Goal: Check status: Check status

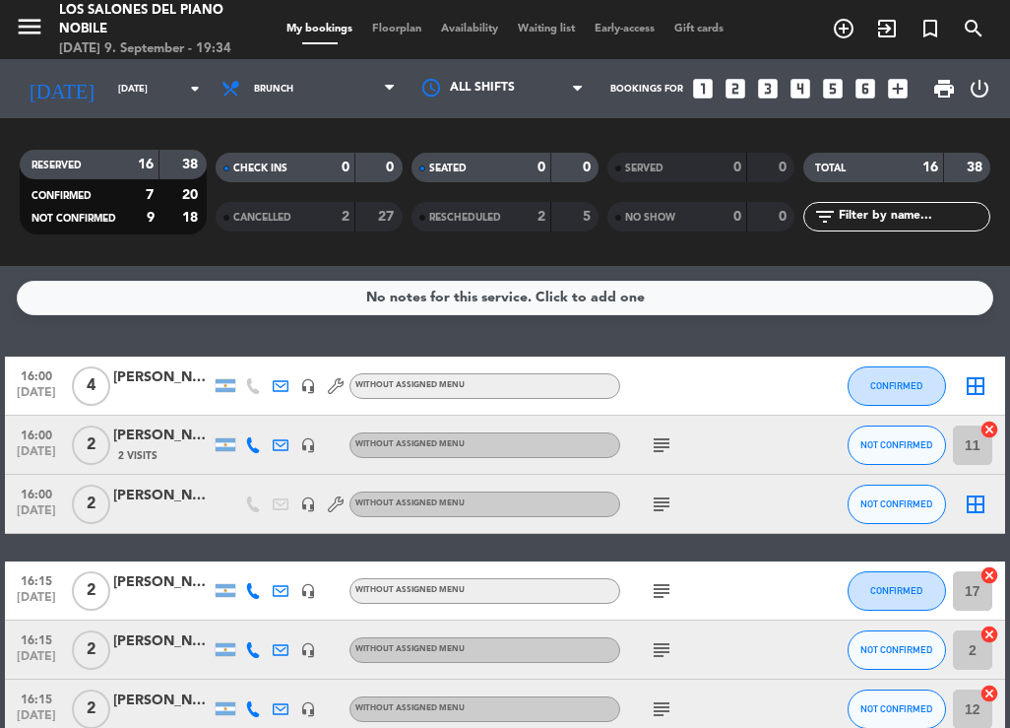
click at [53, 28] on span "menu" at bounding box center [37, 30] width 44 height 46
click at [32, 29] on icon "menu" at bounding box center [30, 27] width 30 height 30
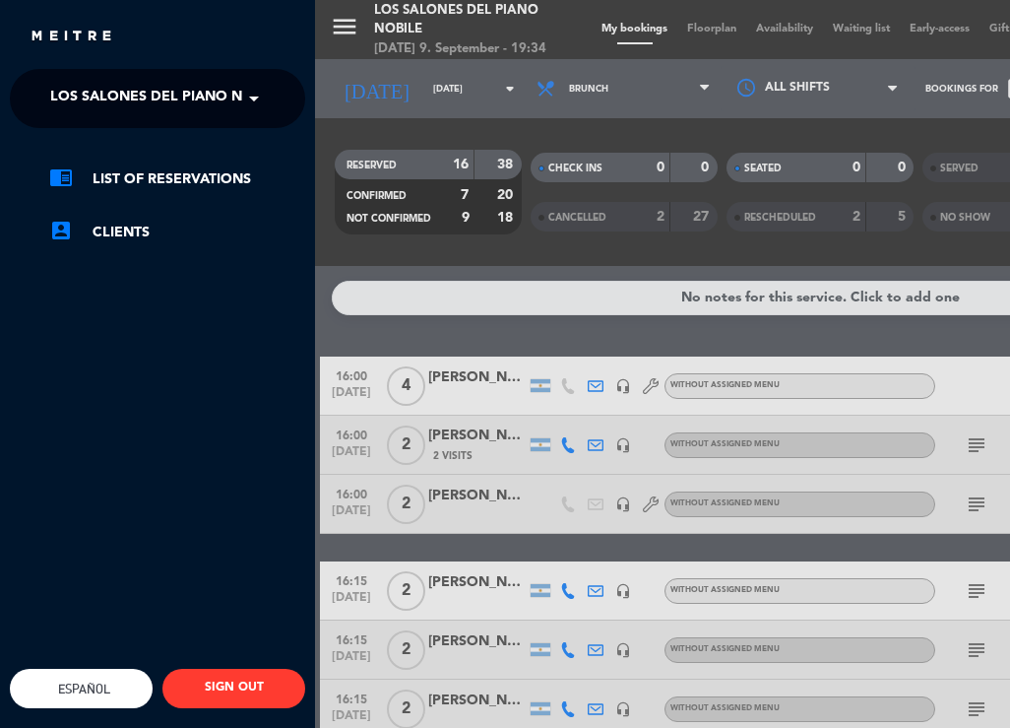
click at [230, 101] on span "Los Salones del Piano Nobile" at bounding box center [166, 98] width 233 height 41
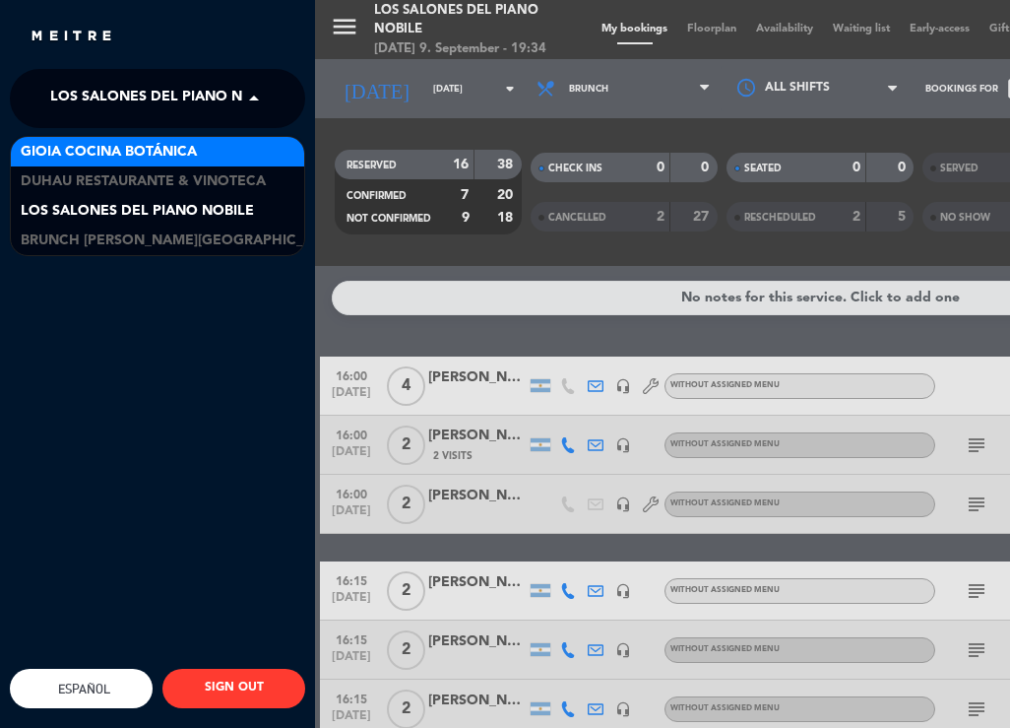
click at [113, 150] on span "Gioia Cocina Botánica" at bounding box center [109, 152] width 176 height 23
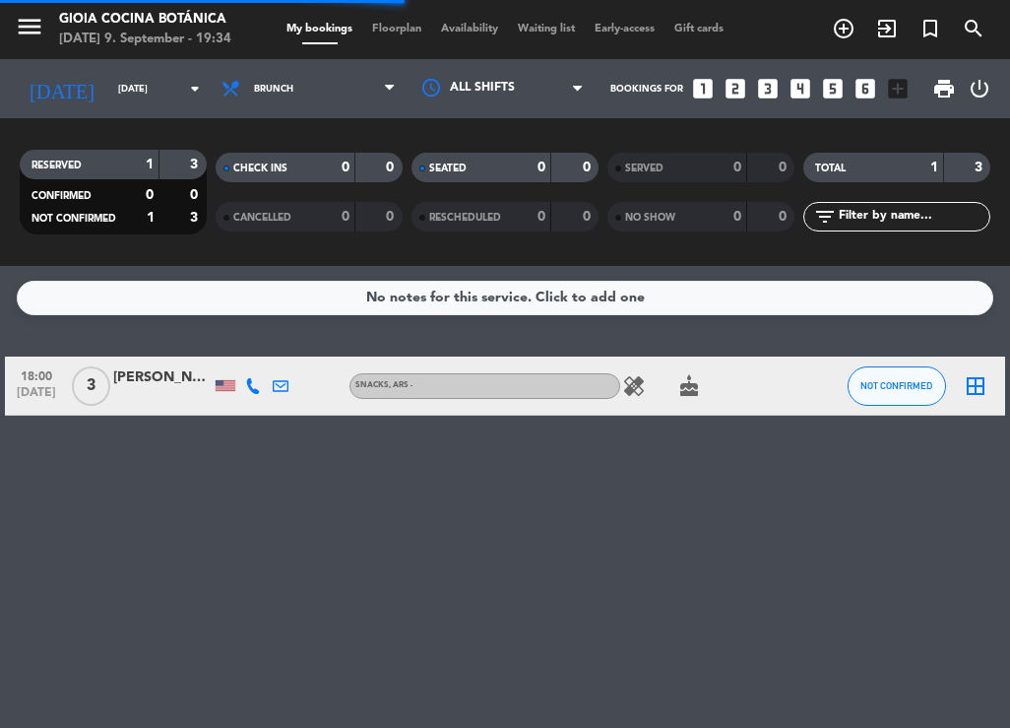
click at [262, 92] on span "Brunch" at bounding box center [273, 89] width 39 height 11
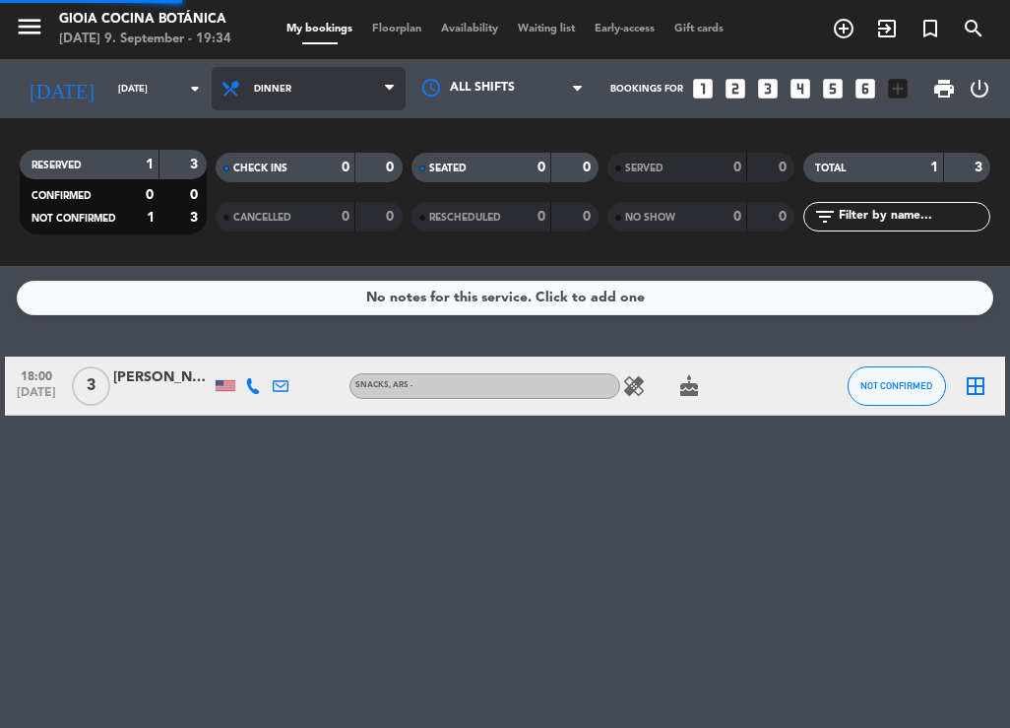
click at [281, 307] on ng-component "menu [PERSON_NAME] Cocina Botánica [DATE] 9. September - 19:34 My bookings Floo…" at bounding box center [505, 364] width 1010 height 728
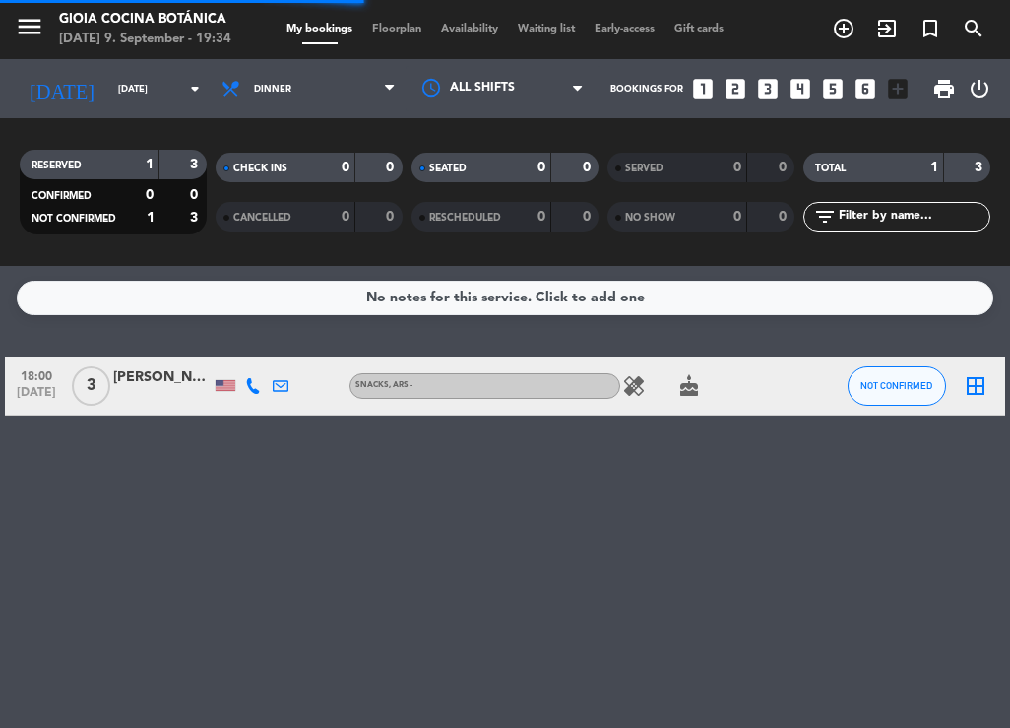
click at [94, 112] on div "[DATE] [DATE] arrow_drop_down" at bounding box center [113, 88] width 197 height 59
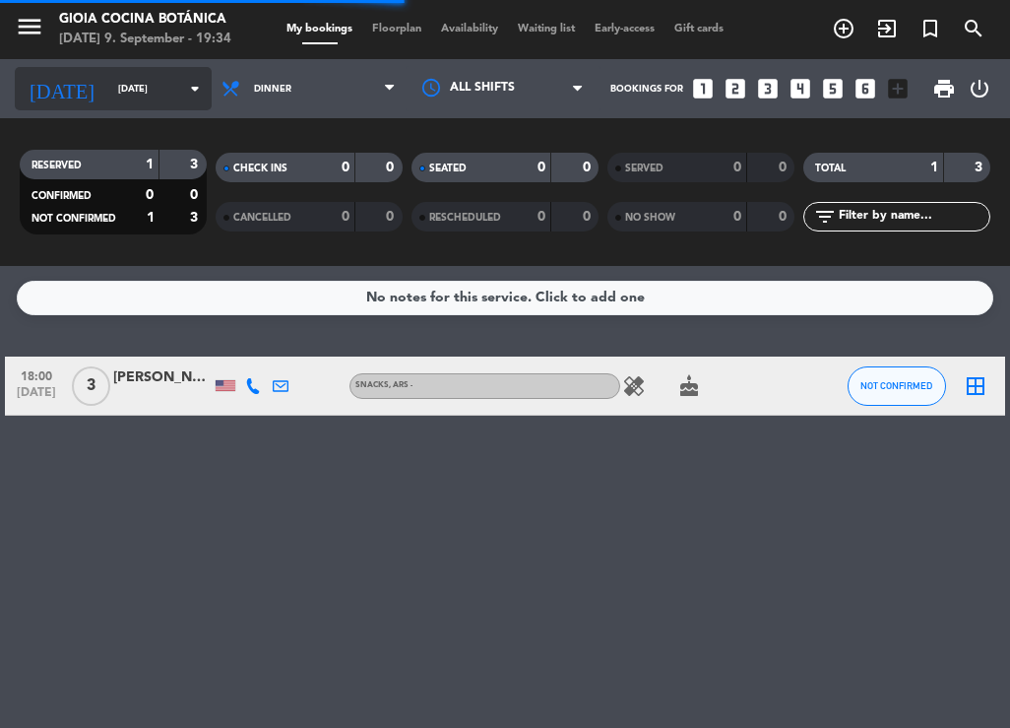
click at [108, 102] on input "[DATE]" at bounding box center [172, 89] width 129 height 31
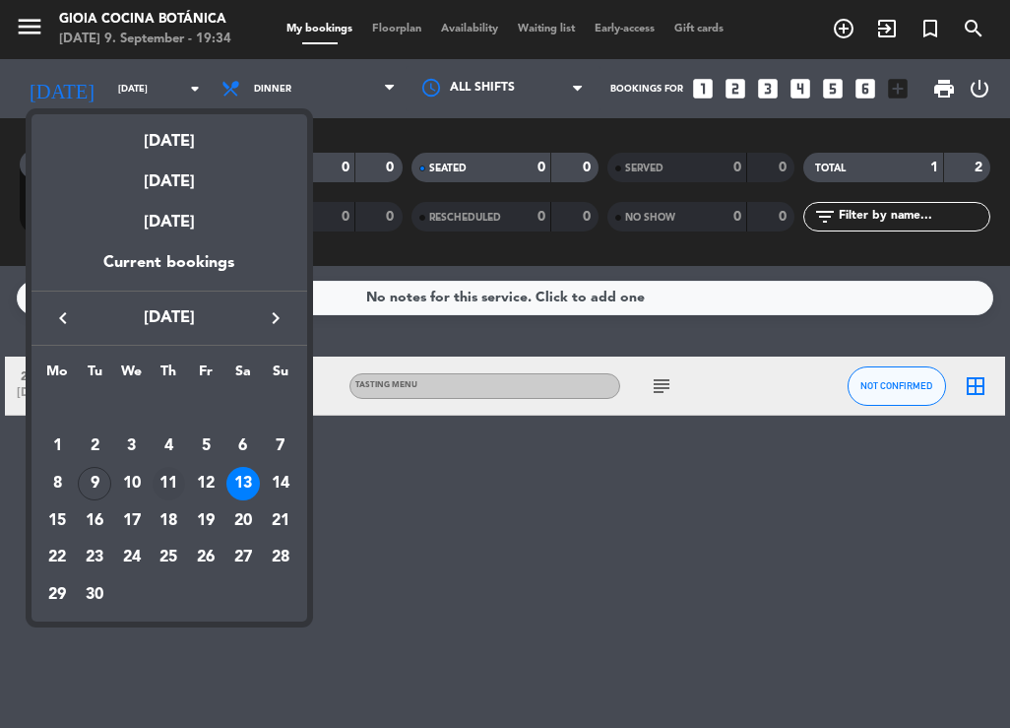
click at [169, 479] on div "11" at bounding box center [169, 483] width 33 height 33
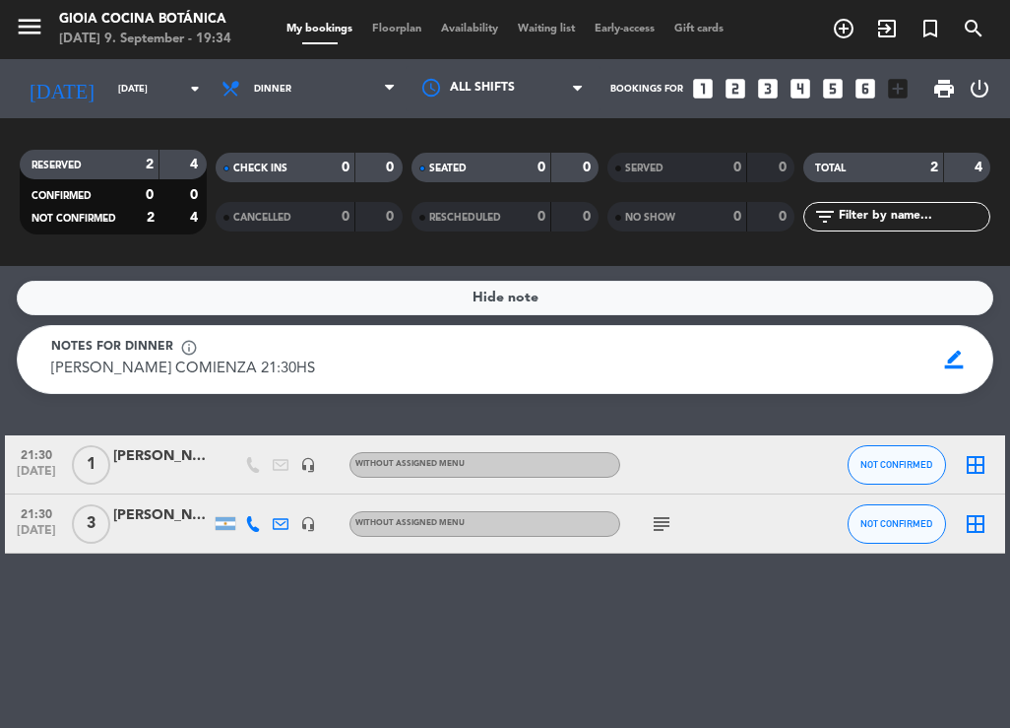
click at [274, 87] on span "Dinner" at bounding box center [272, 89] width 37 height 11
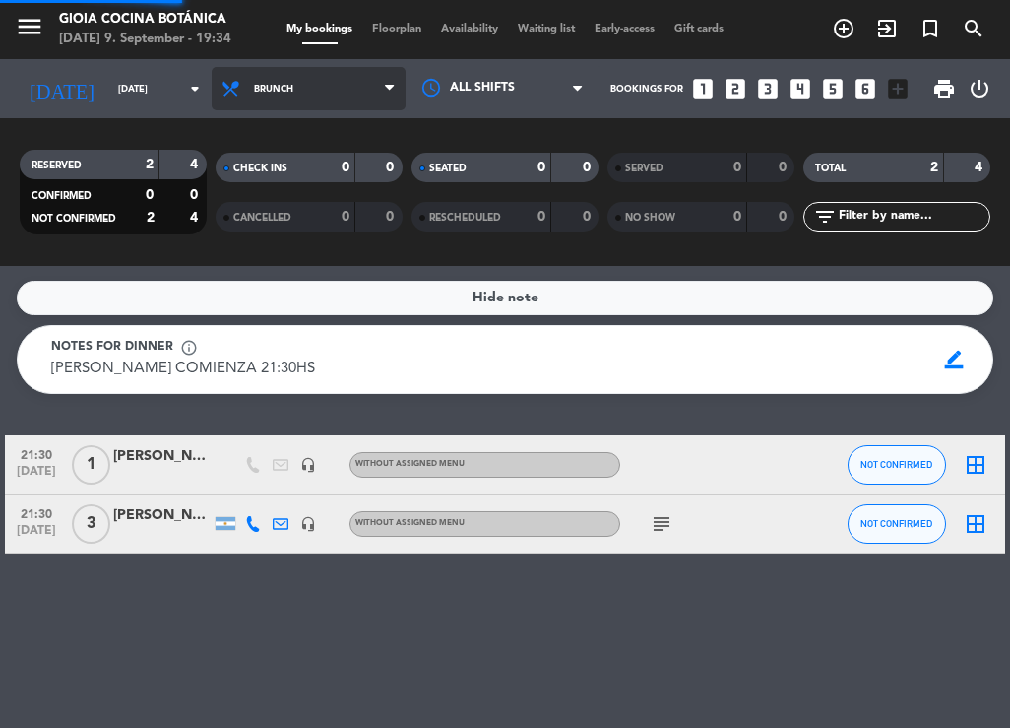
click at [280, 228] on div "menu [PERSON_NAME] Cocina Botánica [DATE] 9. September - 19:34 My bookings Floo…" at bounding box center [505, 133] width 1010 height 266
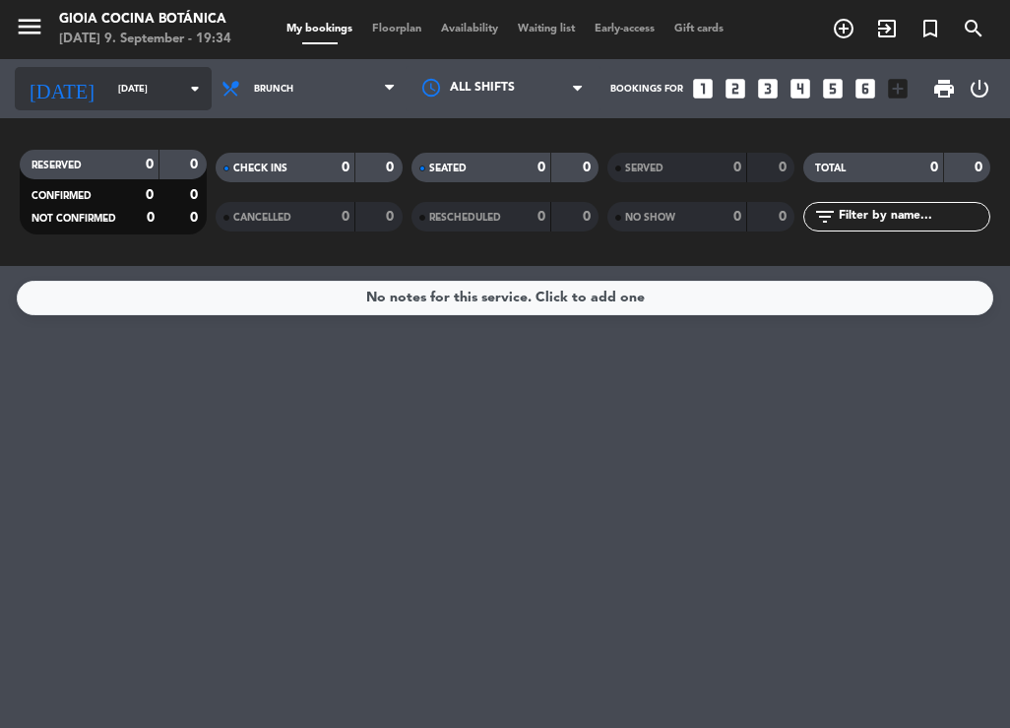
click at [157, 83] on input "[DATE]" at bounding box center [172, 89] width 129 height 31
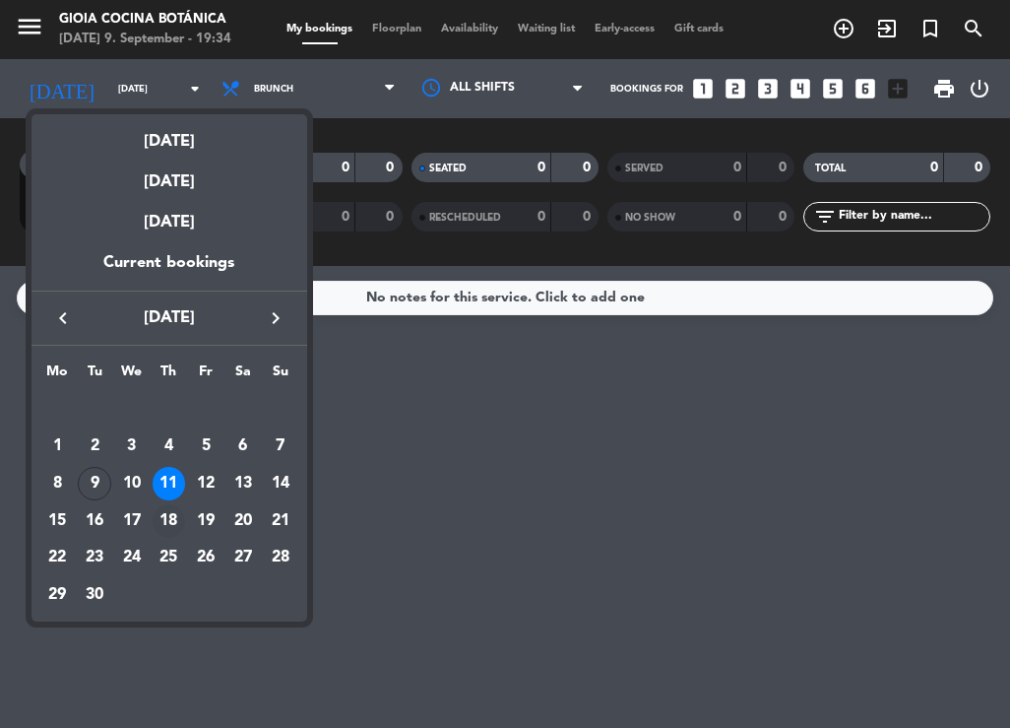
click at [169, 514] on div "18" at bounding box center [169, 520] width 33 height 33
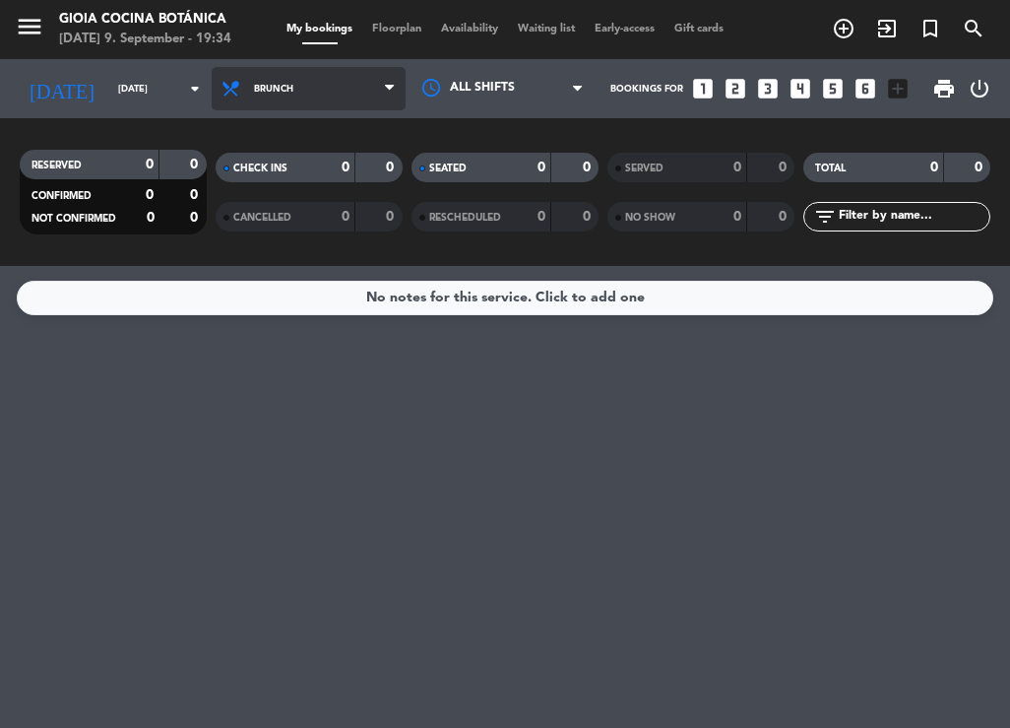
click at [261, 107] on span "Brunch" at bounding box center [309, 88] width 194 height 43
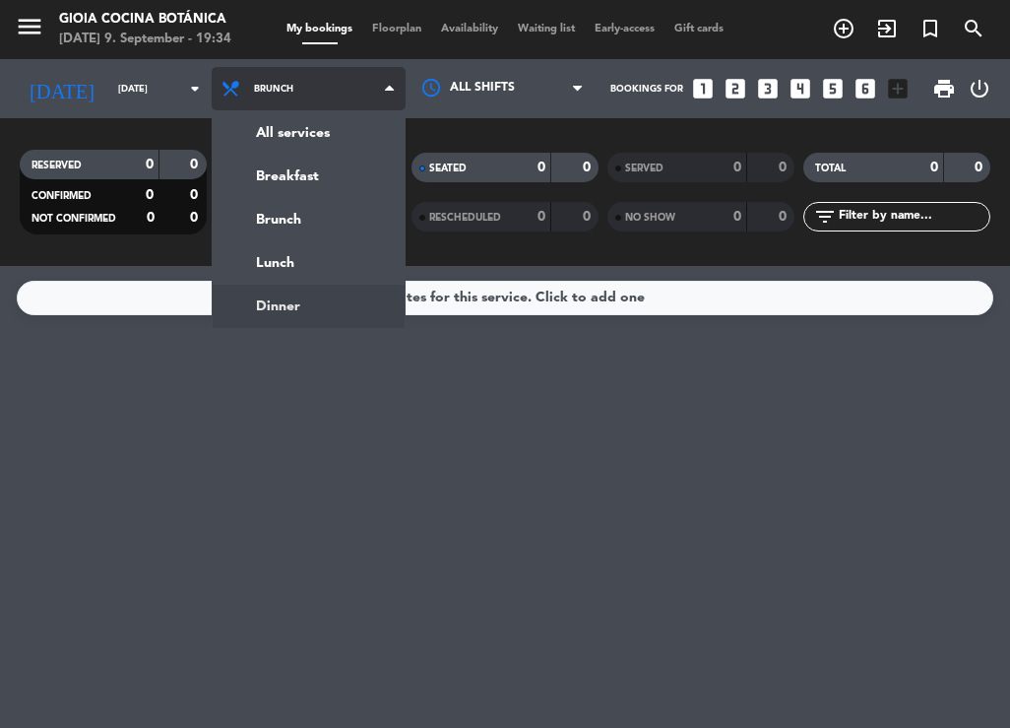
click at [290, 289] on ng-component "menu [PERSON_NAME] Cocina Botánica [DATE] 9. September - 19:34 My bookings Floo…" at bounding box center [505, 364] width 1010 height 728
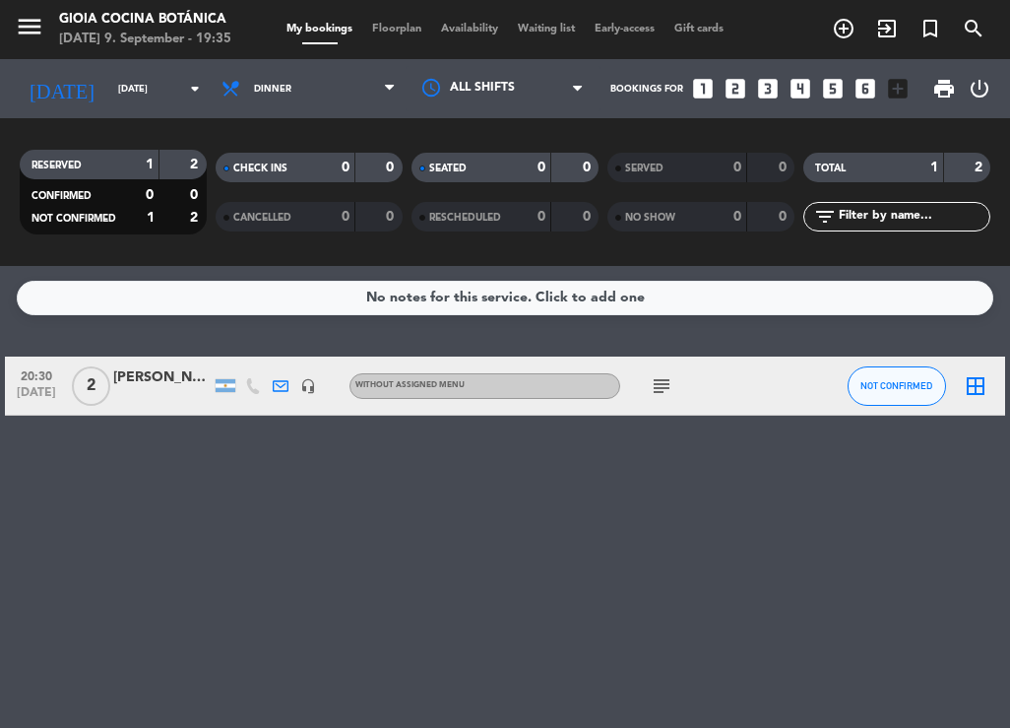
click at [120, 367] on div "[PERSON_NAME]" at bounding box center [162, 377] width 98 height 23
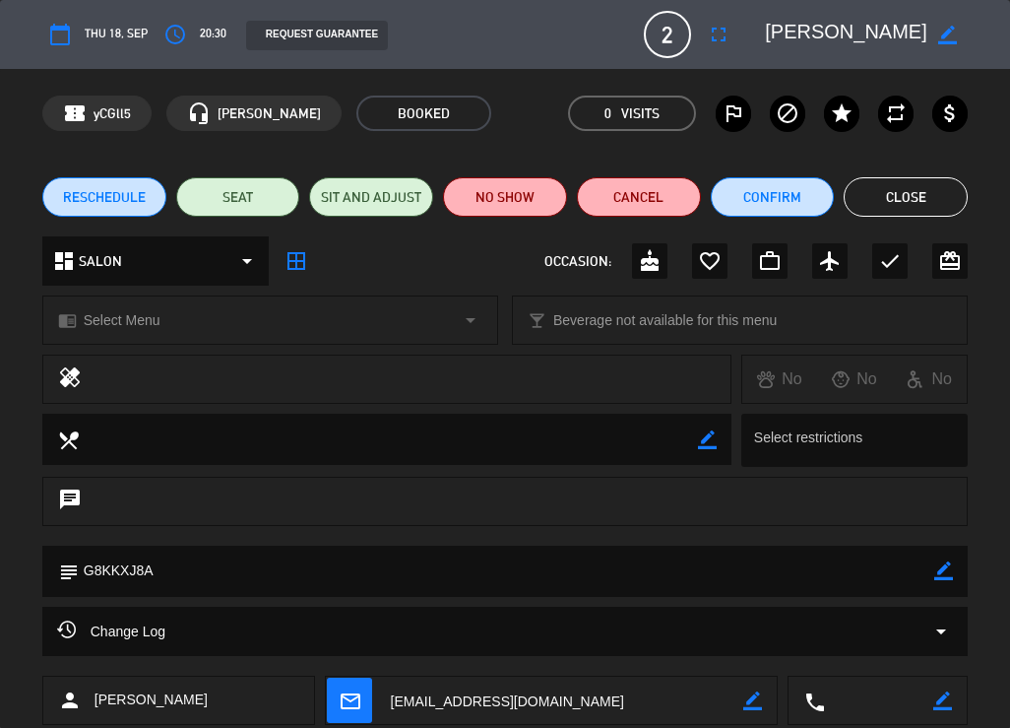
click at [938, 185] on button "Close" at bounding box center [906, 196] width 124 height 39
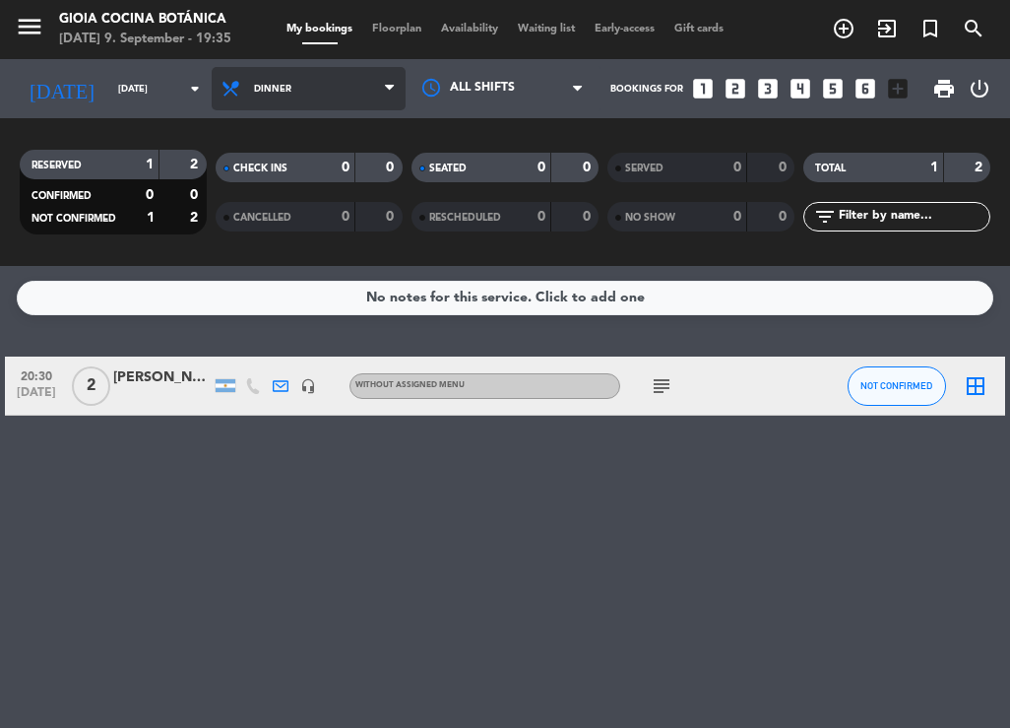
click at [275, 93] on span "Dinner" at bounding box center [272, 89] width 37 height 11
click at [153, 353] on div "No notes for this service. Click to add one 20:30 [DATE] 2 [PERSON_NAME] headse…" at bounding box center [505, 497] width 1010 height 462
click at [145, 364] on div "20:30 [DATE] 2 [PERSON_NAME] headset_mic Without assigned menu subject NOT CONF…" at bounding box center [505, 385] width 1000 height 59
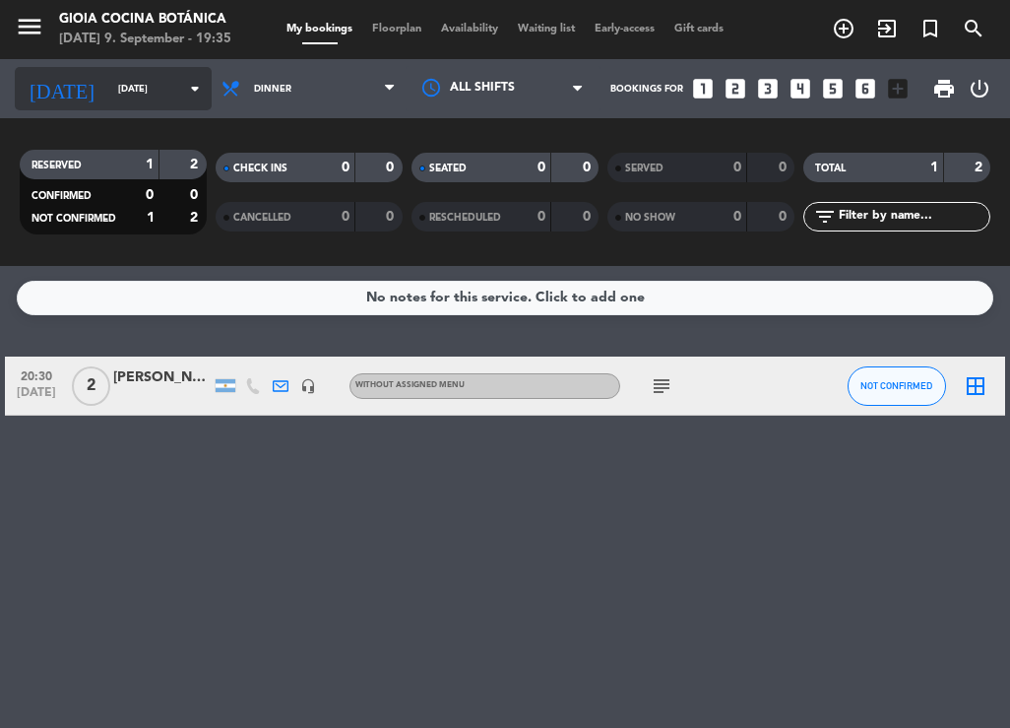
click at [108, 96] on input "[DATE]" at bounding box center [172, 89] width 129 height 31
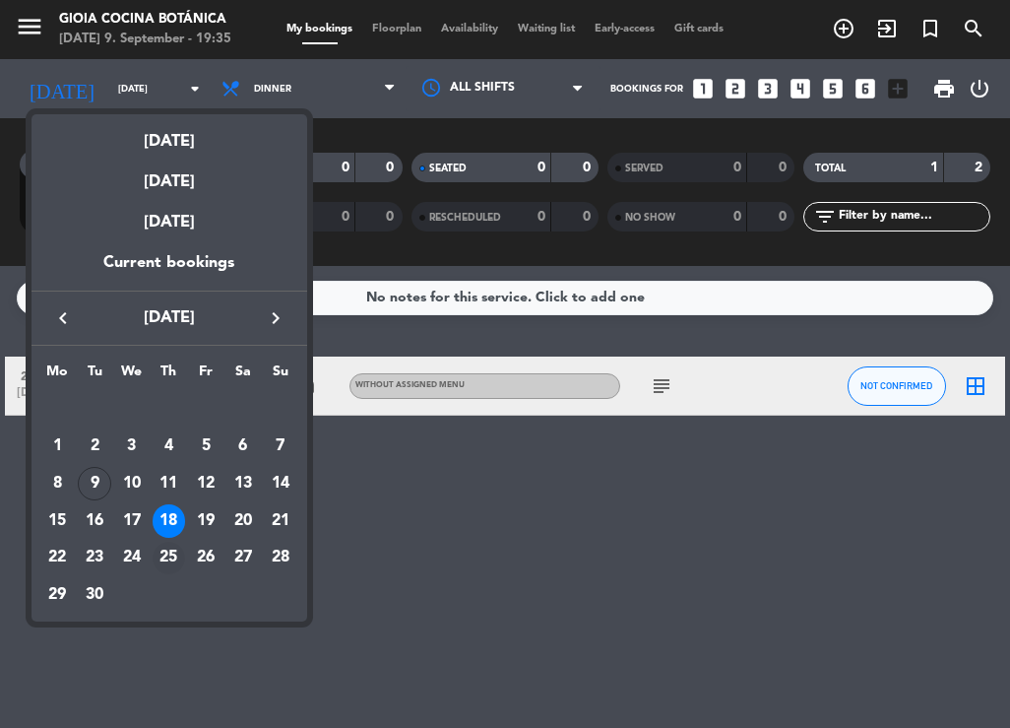
click at [168, 545] on div "25" at bounding box center [169, 557] width 33 height 33
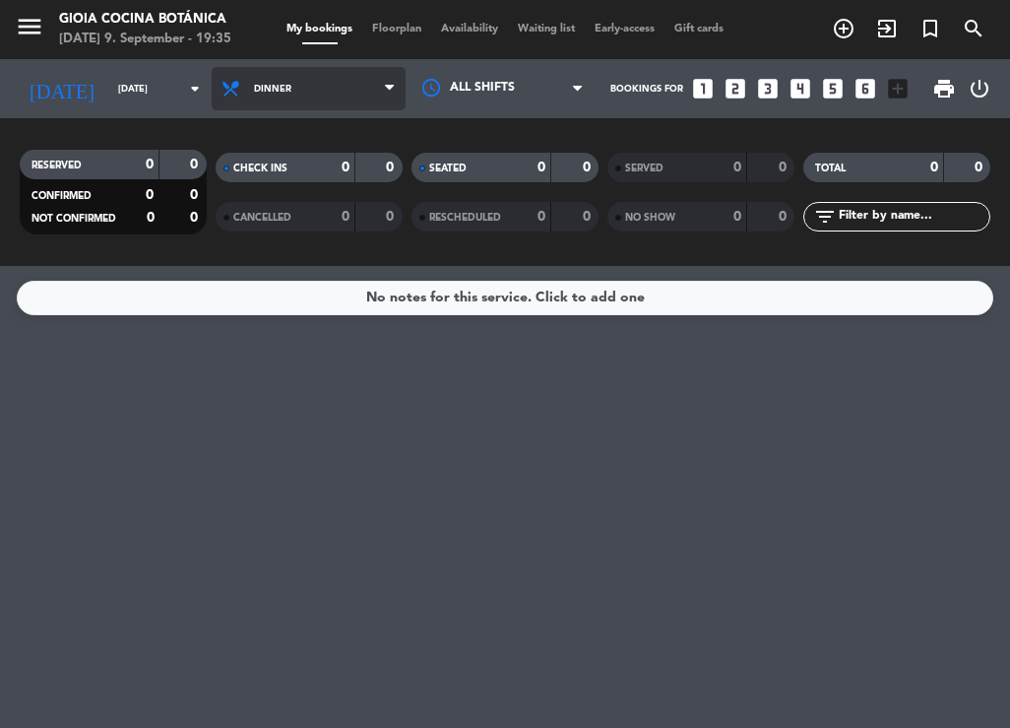
click at [270, 109] on span "Dinner" at bounding box center [309, 88] width 194 height 43
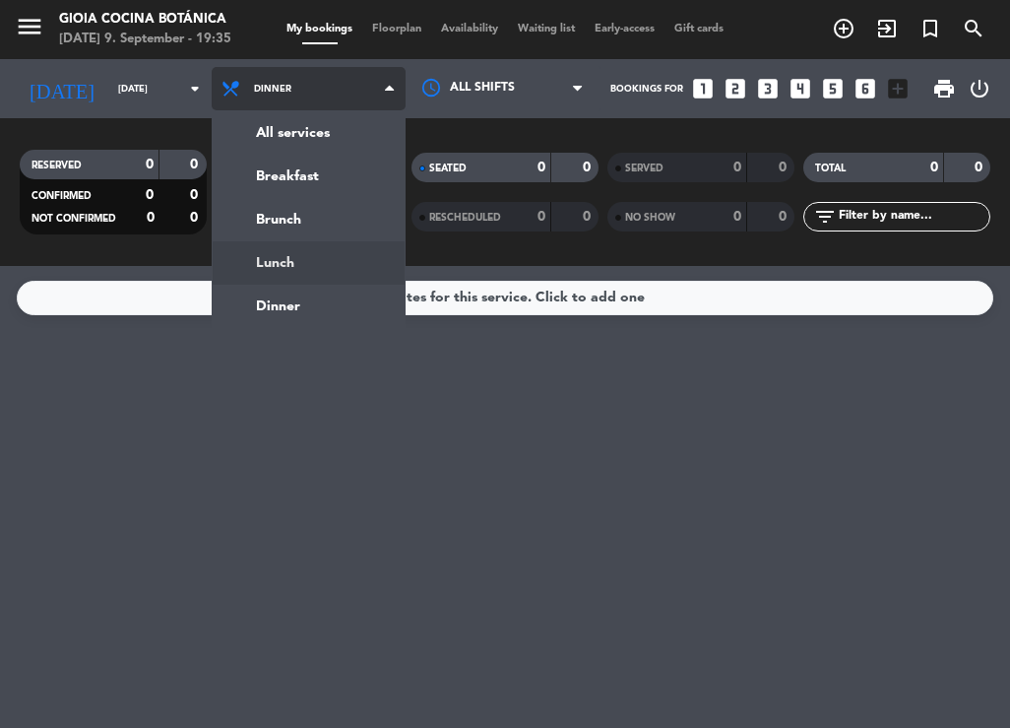
click at [267, 257] on div "menu [PERSON_NAME] Cocina Botánica [DATE] 9. September - 19:35 My bookings Floo…" at bounding box center [505, 133] width 1010 height 266
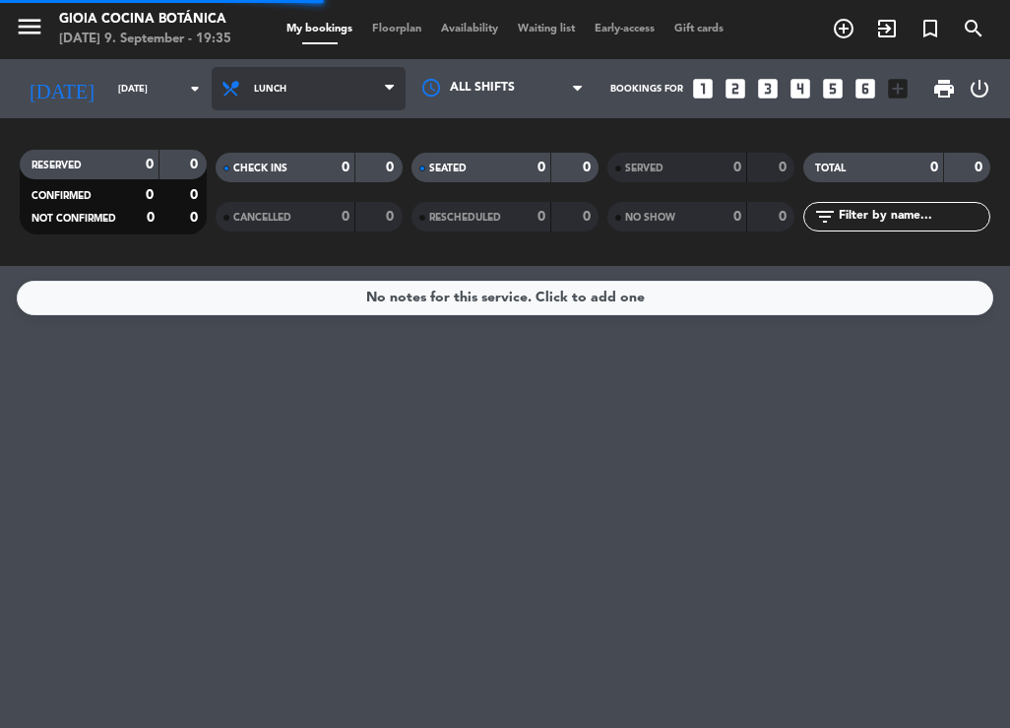
click at [288, 88] on span "Lunch" at bounding box center [309, 88] width 194 height 43
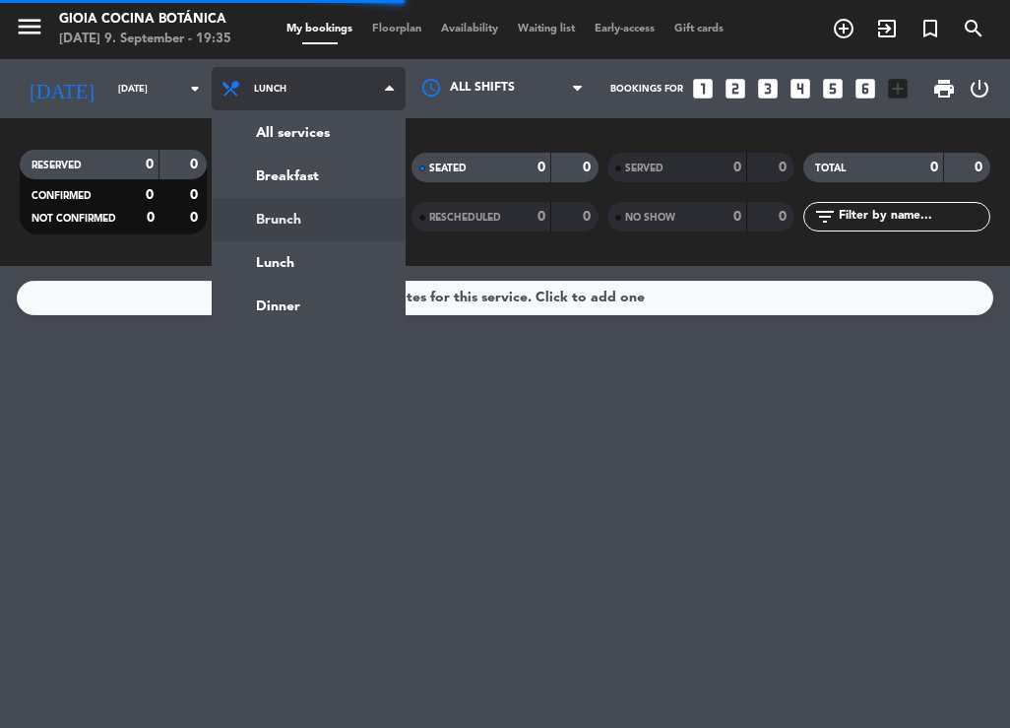
click at [317, 221] on div "menu [PERSON_NAME] Cocina Botánica [DATE] 9. September - 19:35 My bookings Floo…" at bounding box center [505, 133] width 1010 height 266
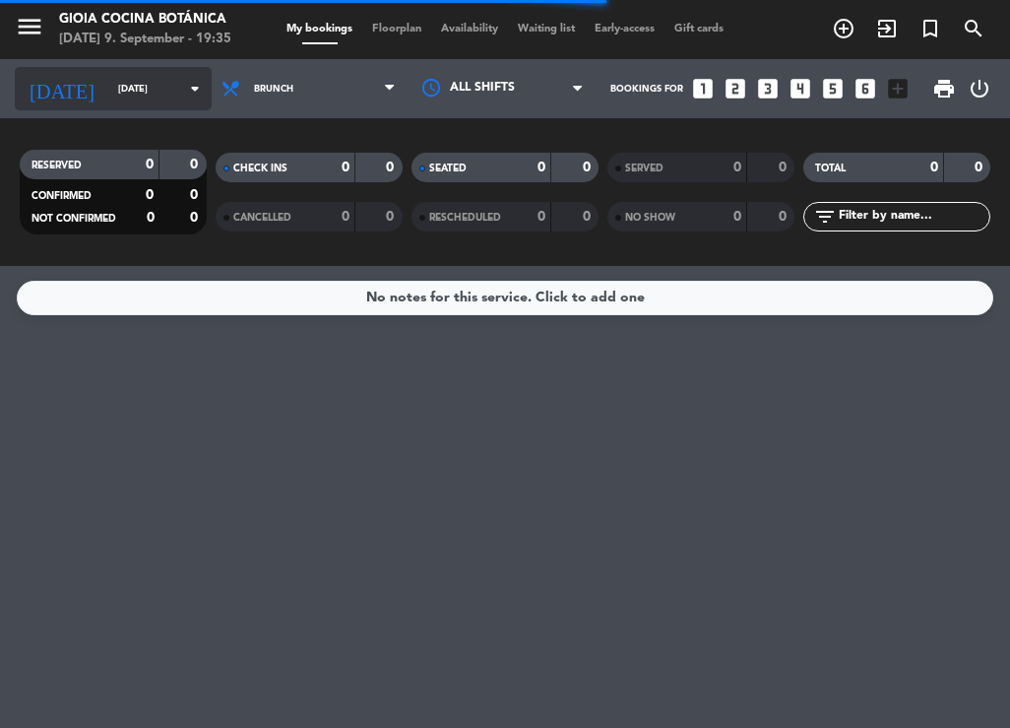
click at [114, 108] on div "[DATE] [DATE] arrow_drop_down" at bounding box center [113, 88] width 197 height 43
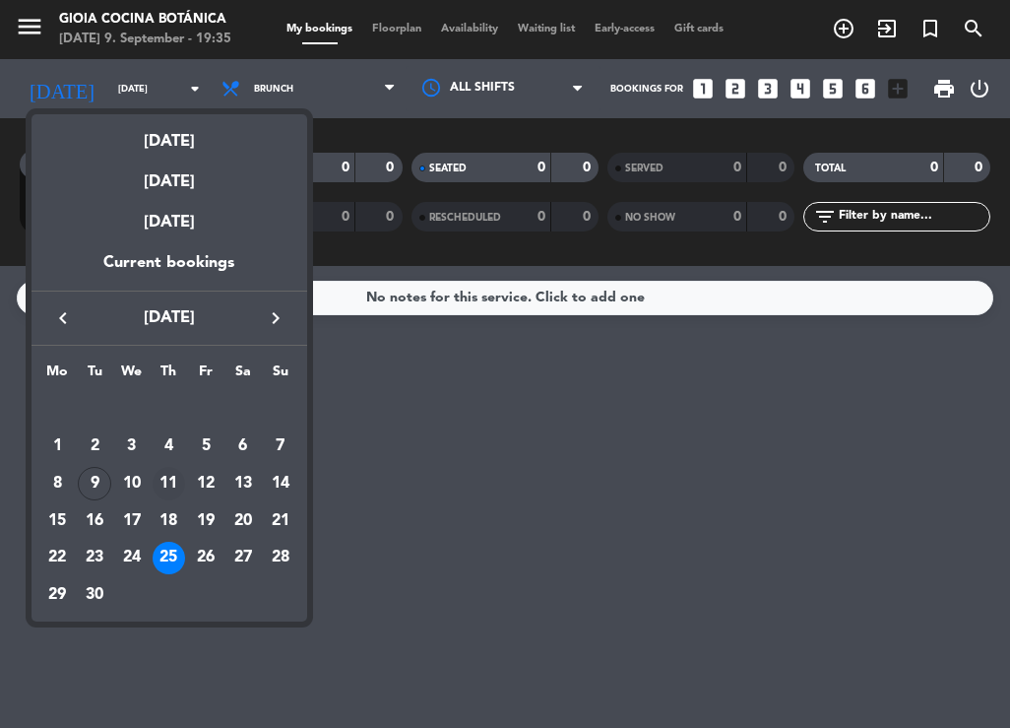
click at [166, 486] on div "11" at bounding box center [169, 483] width 33 height 33
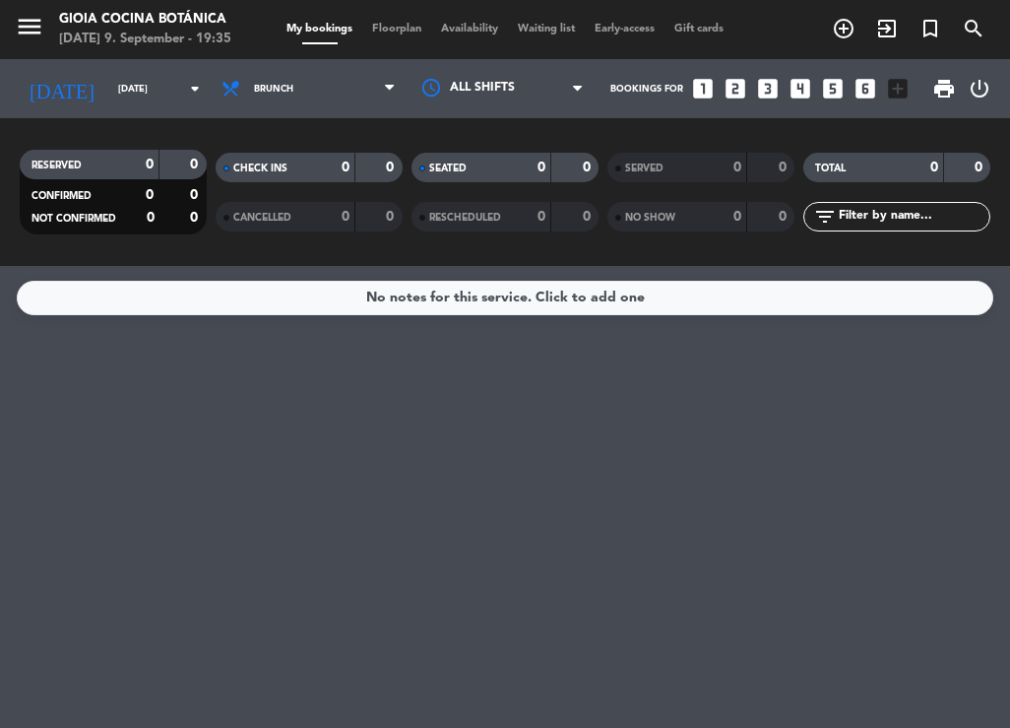
type input "[DATE]"
click at [972, 17] on icon "search" at bounding box center [974, 29] width 24 height 24
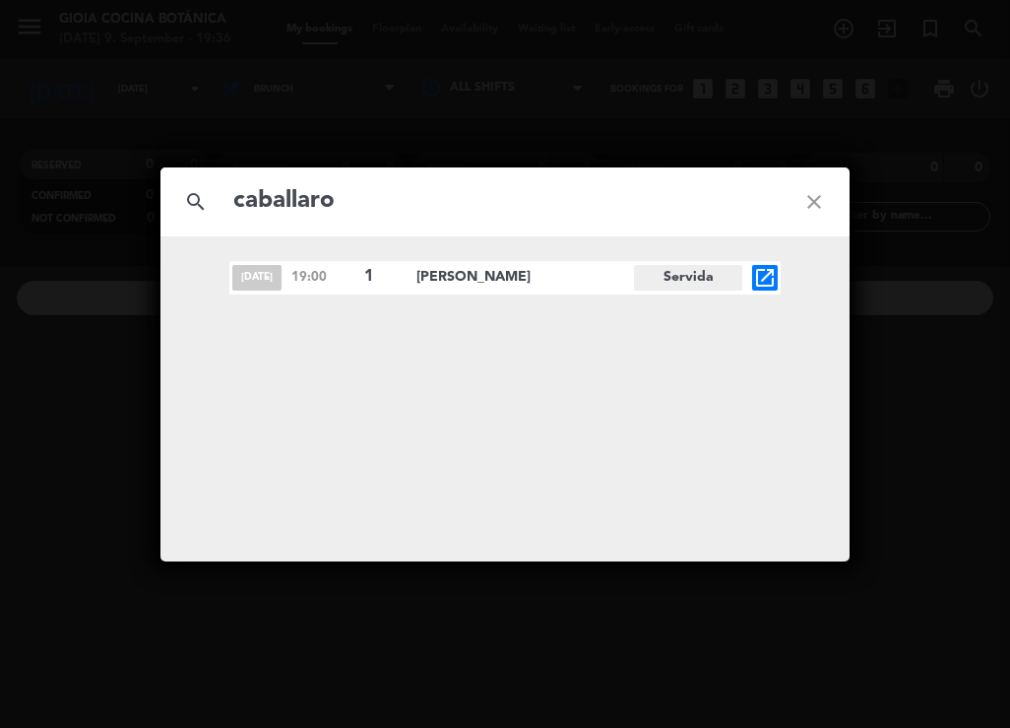
type input "caballaro"
